Goal: Complete application form

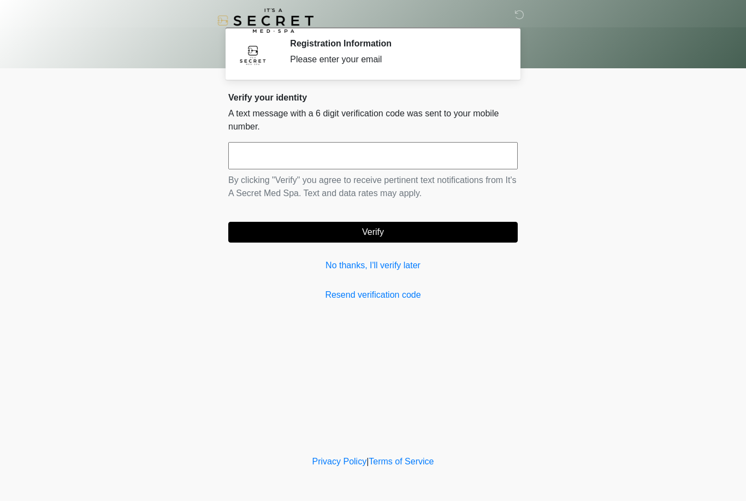
click at [430, 164] on input "text" at bounding box center [373, 155] width 290 height 27
click at [119, 149] on body "‎ ‎ Registration Information Please enter your email Please connect to Wi-Fi no…" at bounding box center [373, 250] width 746 height 501
click at [237, 158] on input "text" at bounding box center [373, 155] width 290 height 27
click at [346, 151] on input "text" at bounding box center [373, 155] width 290 height 27
type input "******"
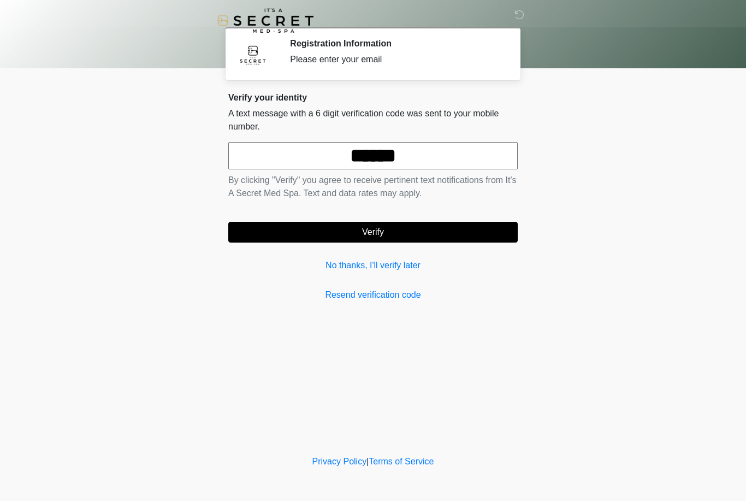
click at [587, 150] on body "‎ ‎ Registration Information Please enter your email Please connect to Wi-Fi no…" at bounding box center [373, 250] width 746 height 501
click at [434, 231] on button "Verify" at bounding box center [373, 232] width 290 height 21
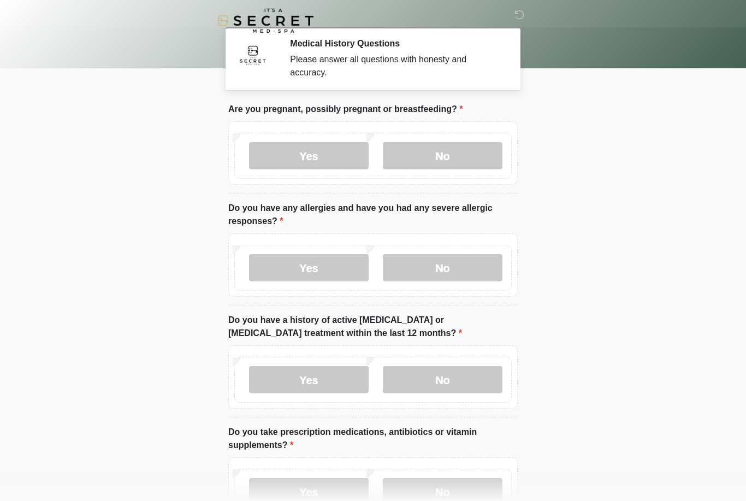
click at [441, 168] on label "No" at bounding box center [443, 155] width 120 height 27
click at [436, 266] on label "No" at bounding box center [443, 267] width 120 height 27
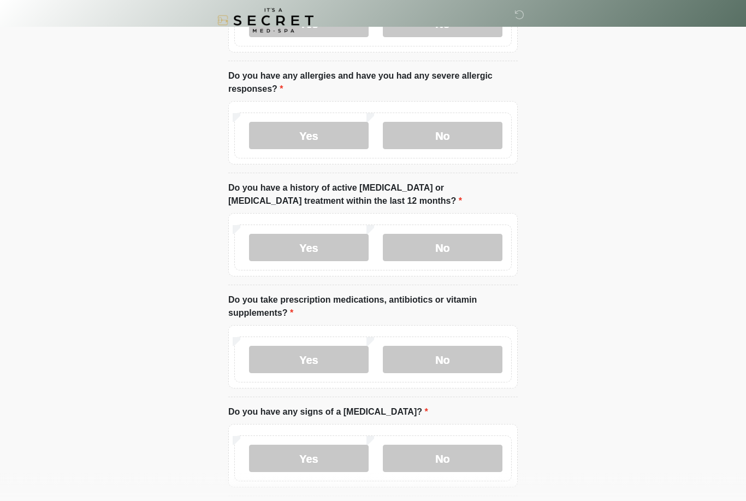
scroll to position [132, 0]
click at [425, 251] on label "No" at bounding box center [443, 247] width 120 height 27
click at [424, 357] on label "No" at bounding box center [443, 359] width 120 height 27
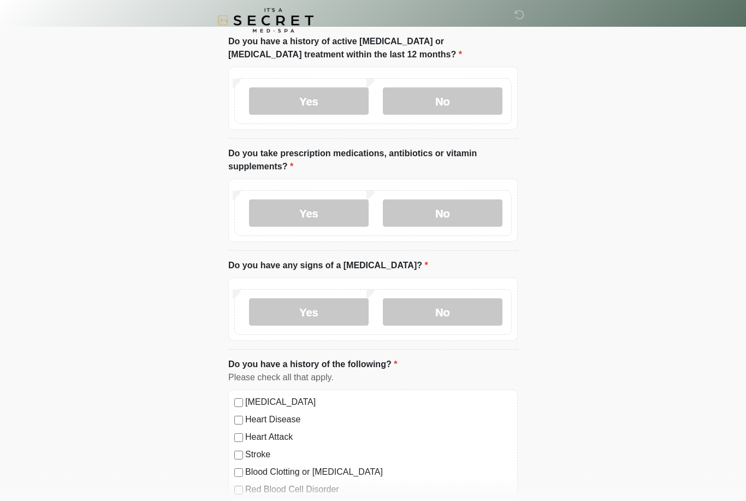
scroll to position [279, 0]
click at [428, 306] on label "No" at bounding box center [443, 311] width 120 height 27
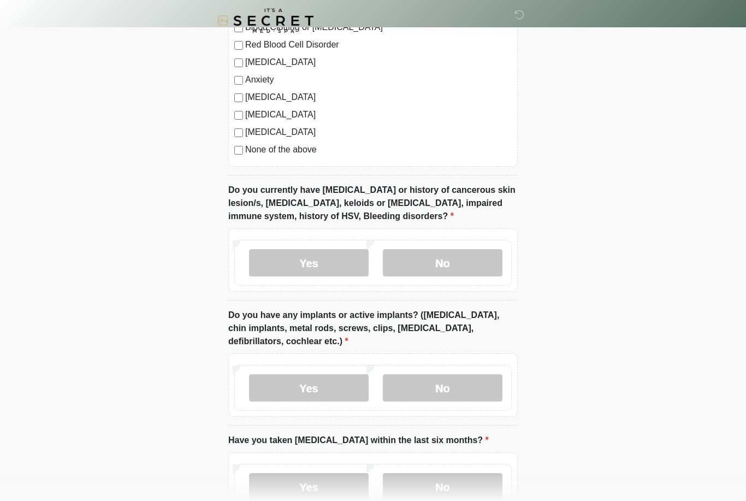
scroll to position [723, 0]
click at [427, 255] on label "No" at bounding box center [443, 263] width 120 height 27
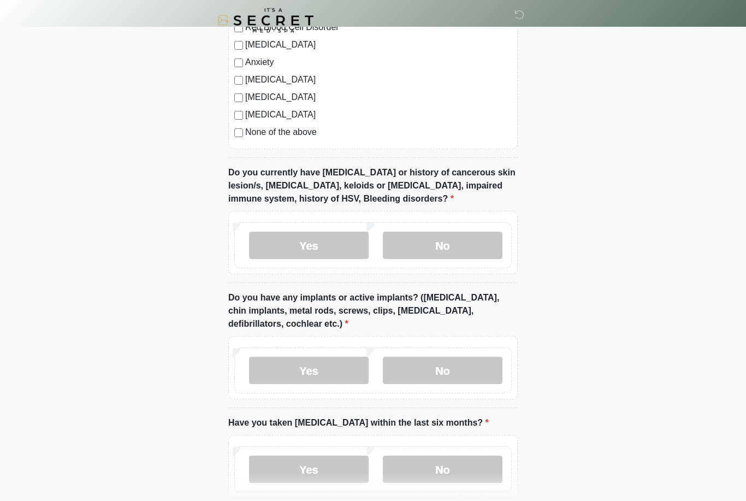
scroll to position [798, 0]
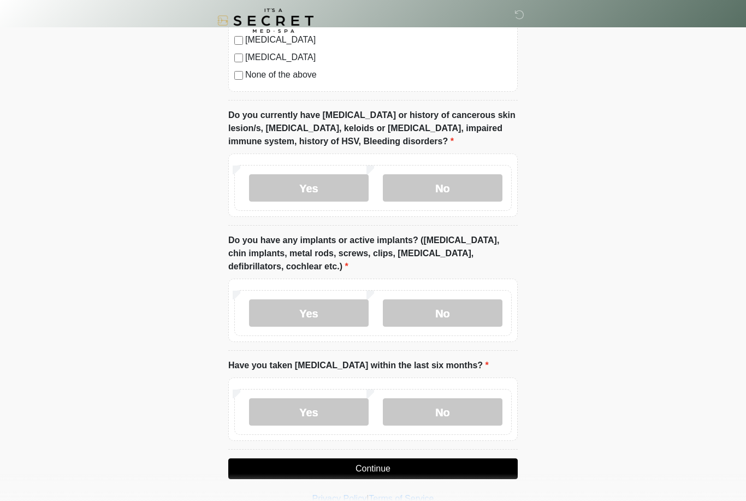
click at [412, 311] on label "No" at bounding box center [443, 312] width 120 height 27
click at [432, 393] on div "Yes No" at bounding box center [373, 412] width 278 height 46
click at [433, 410] on label "No" at bounding box center [443, 411] width 120 height 27
click at [363, 474] on button "Continue" at bounding box center [373, 468] width 290 height 21
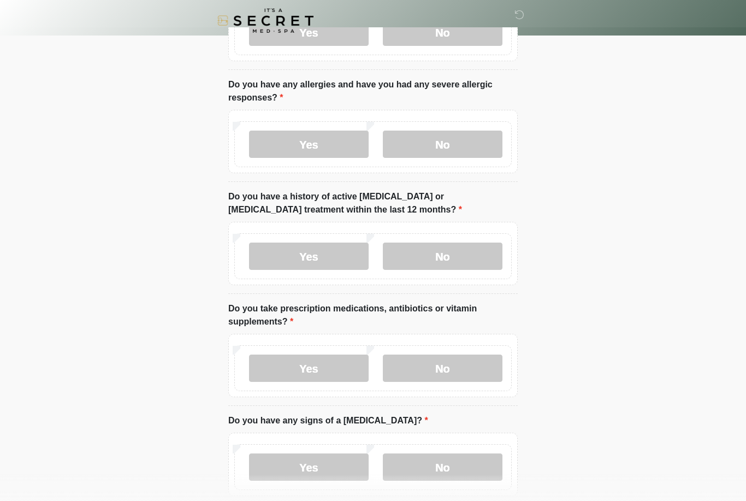
scroll to position [0, 0]
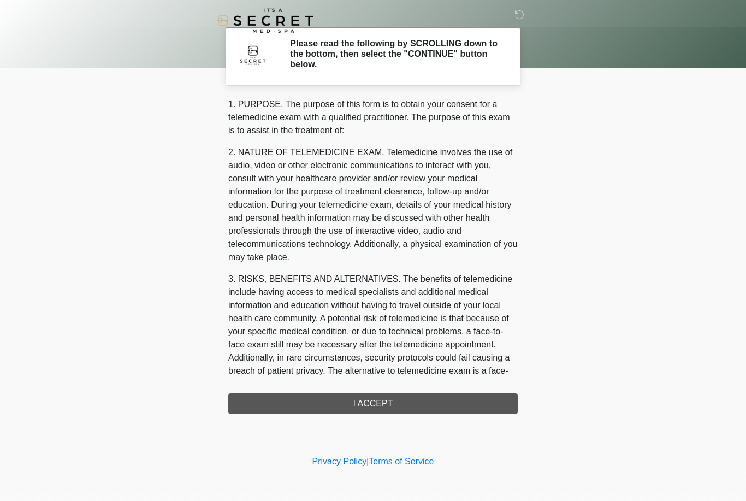
click at [321, 404] on div "1. PURPOSE. The purpose of this form is to obtain your consent for a telemedici…" at bounding box center [373, 256] width 290 height 316
click at [321, 410] on div "1. PURPOSE. The purpose of this form is to obtain your consent for a telemedici…" at bounding box center [373, 256] width 290 height 316
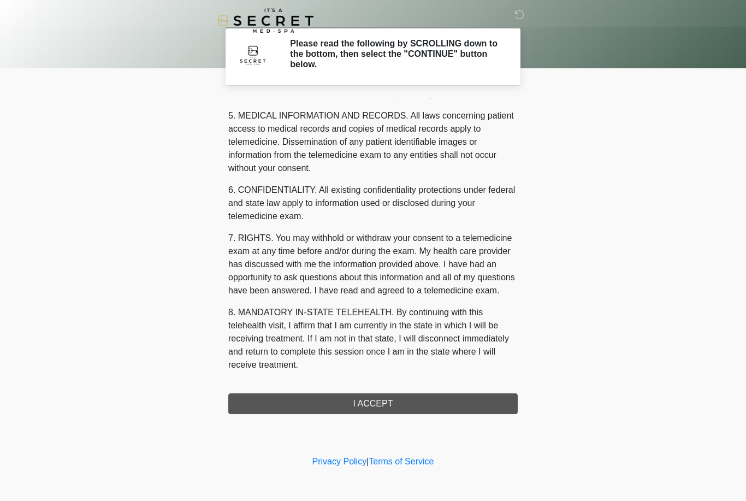
scroll to position [351, 0]
click at [367, 411] on div "1. PURPOSE. The purpose of this form is to obtain your consent for a telemedici…" at bounding box center [373, 256] width 290 height 316
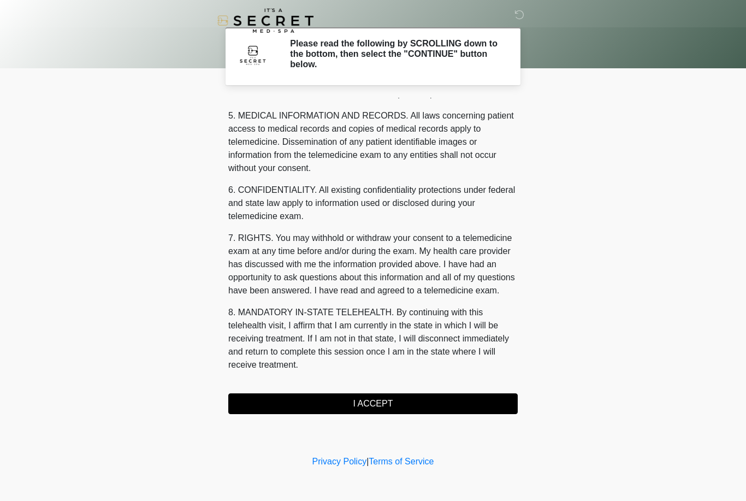
click at [356, 403] on button "I ACCEPT" at bounding box center [373, 403] width 290 height 21
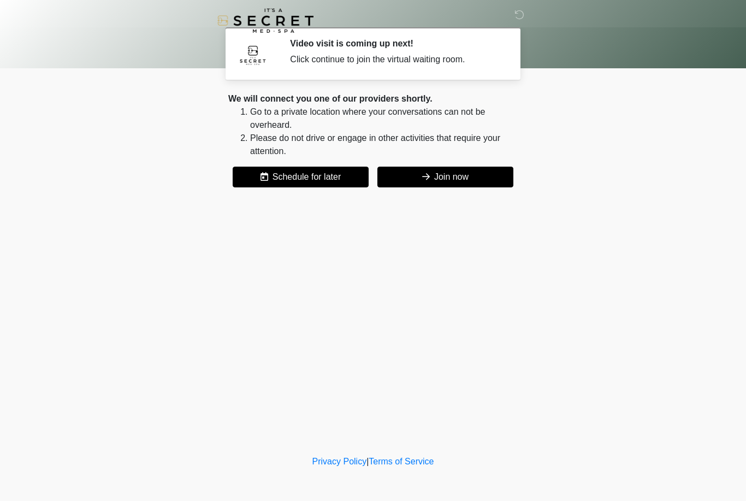
click at [438, 172] on button "Join now" at bounding box center [446, 177] width 136 height 21
